Goal: Entertainment & Leisure: Consume media (video, audio)

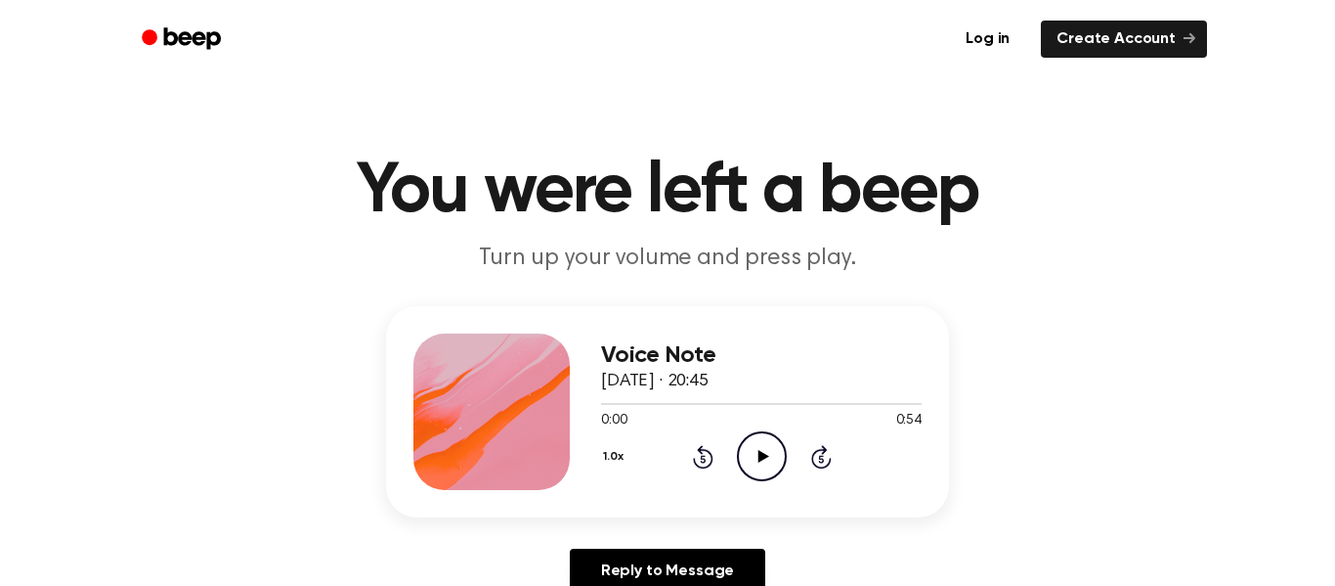
click at [765, 455] on icon "Play Audio" at bounding box center [762, 456] width 50 height 50
click at [762, 443] on icon "Play Audio" at bounding box center [762, 456] width 50 height 50
click at [761, 451] on icon "Play Audio" at bounding box center [762, 456] width 50 height 50
click at [761, 450] on icon "Play Audio" at bounding box center [762, 456] width 50 height 50
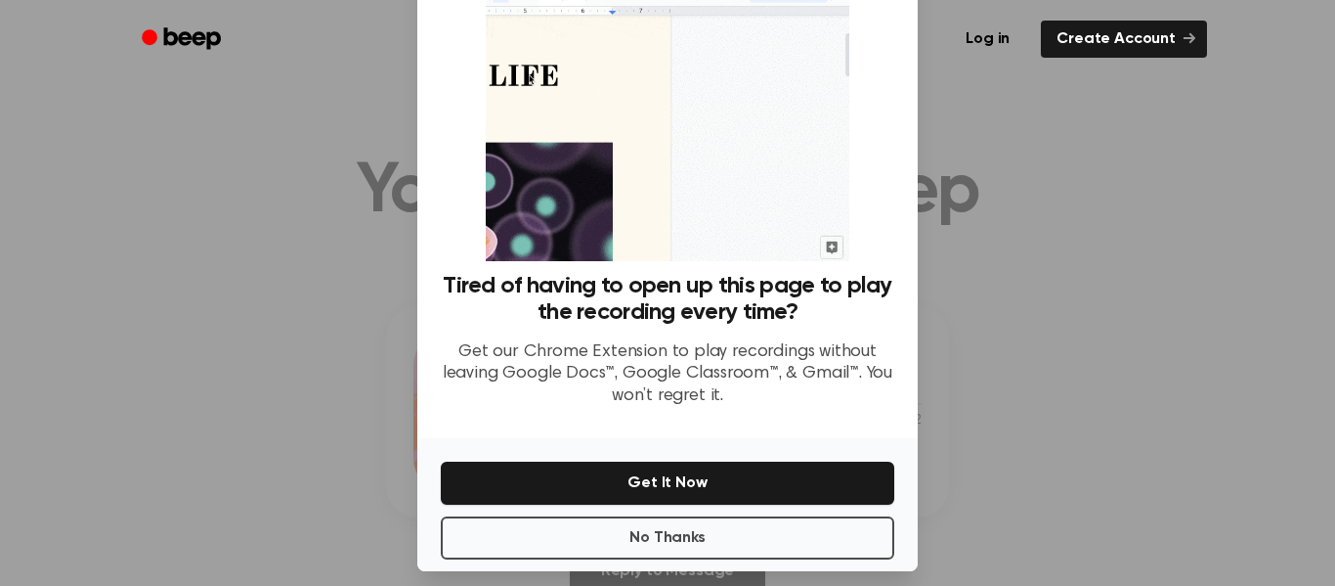
scroll to position [126, 0]
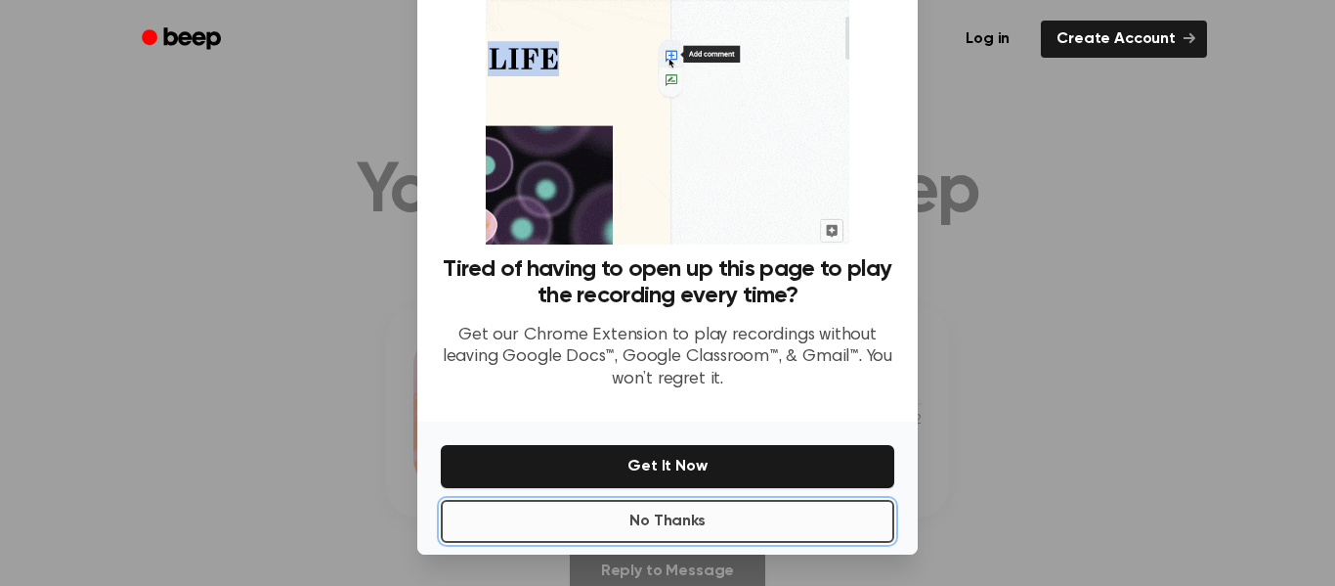
click at [745, 523] on button "No Thanks" at bounding box center [668, 521] width 454 height 43
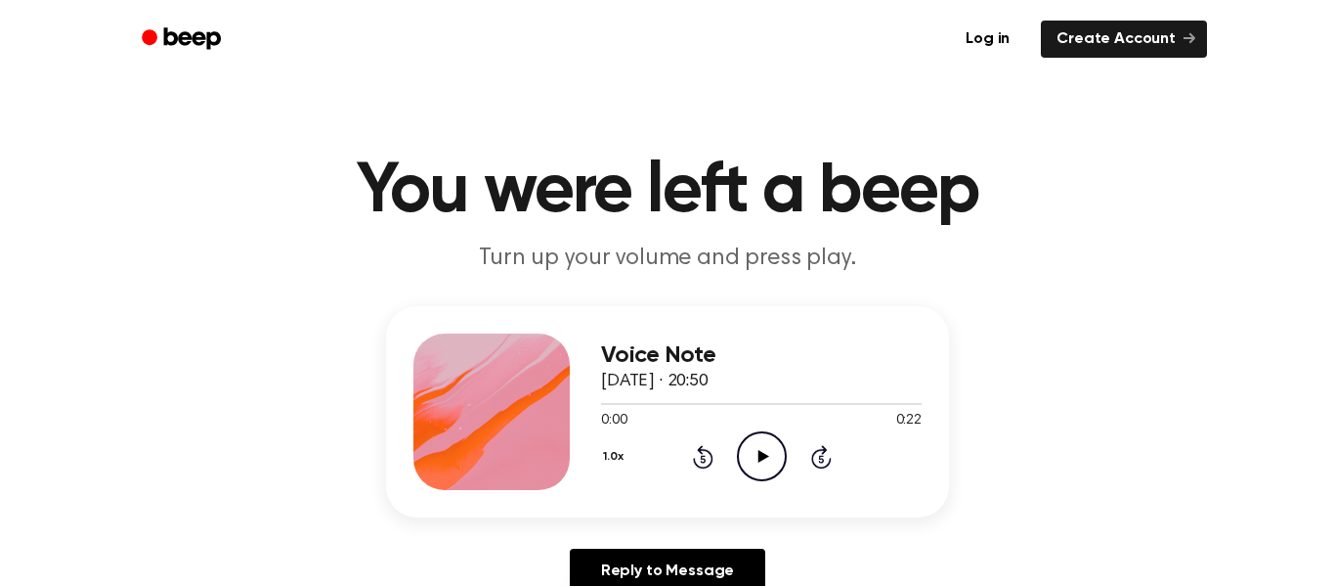
click at [761, 463] on icon "Play Audio" at bounding box center [762, 456] width 50 height 50
click at [769, 462] on icon "Play Audio" at bounding box center [762, 456] width 50 height 50
